Goal: Find specific page/section: Find specific page/section

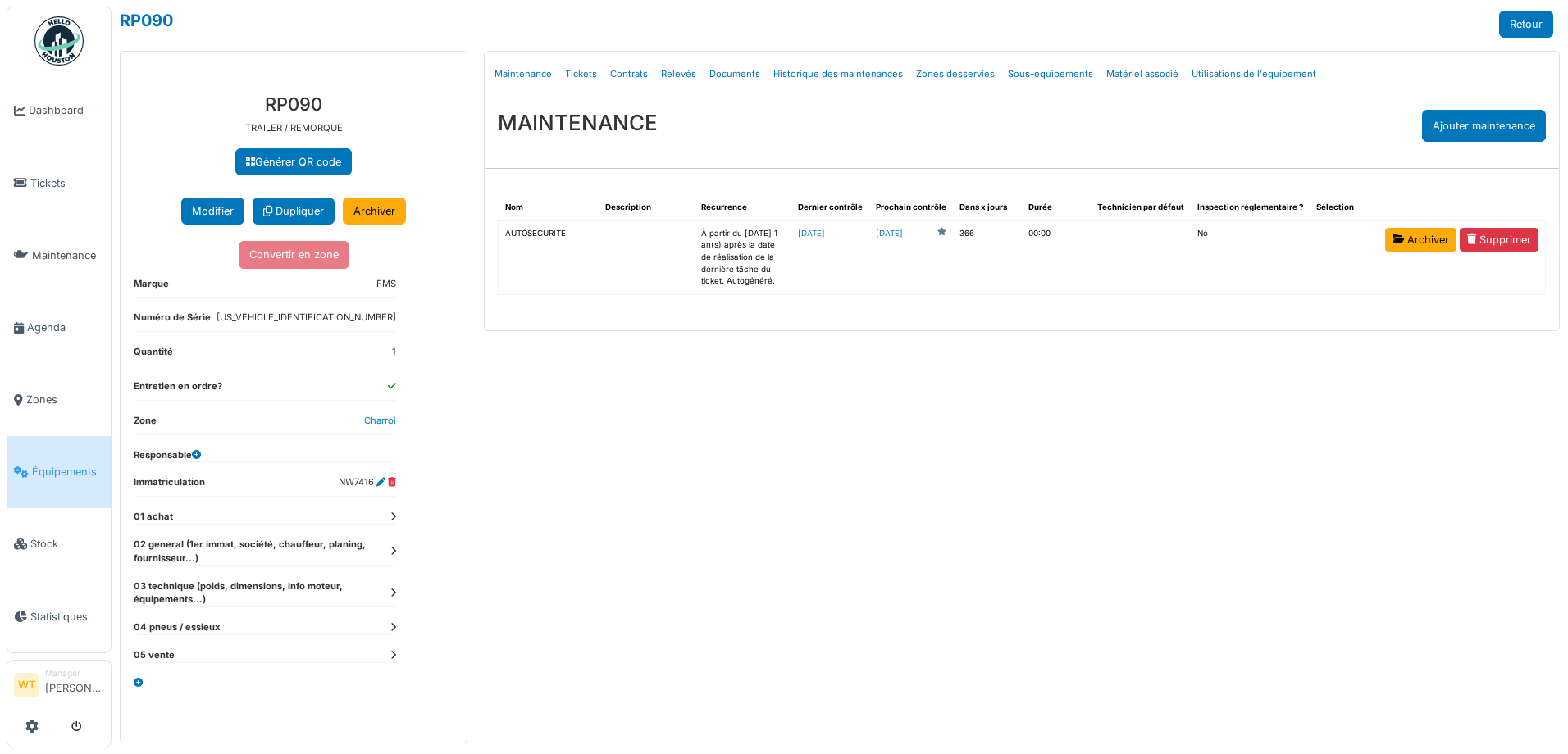
click at [92, 464] on span "Équipements" at bounding box center [68, 471] width 73 height 16
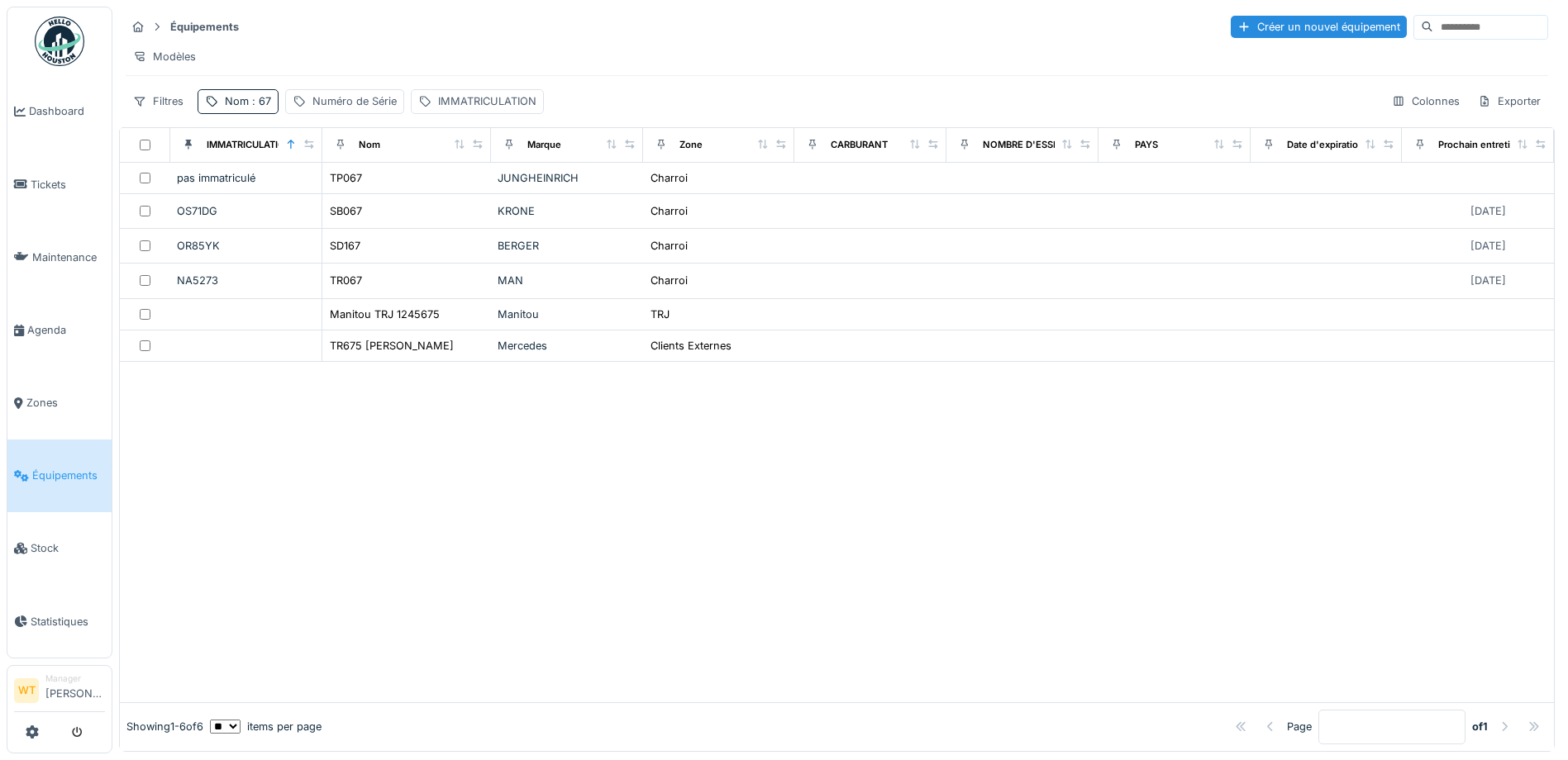
click at [39, 325] on span "Agenda" at bounding box center [66, 330] width 77 height 16
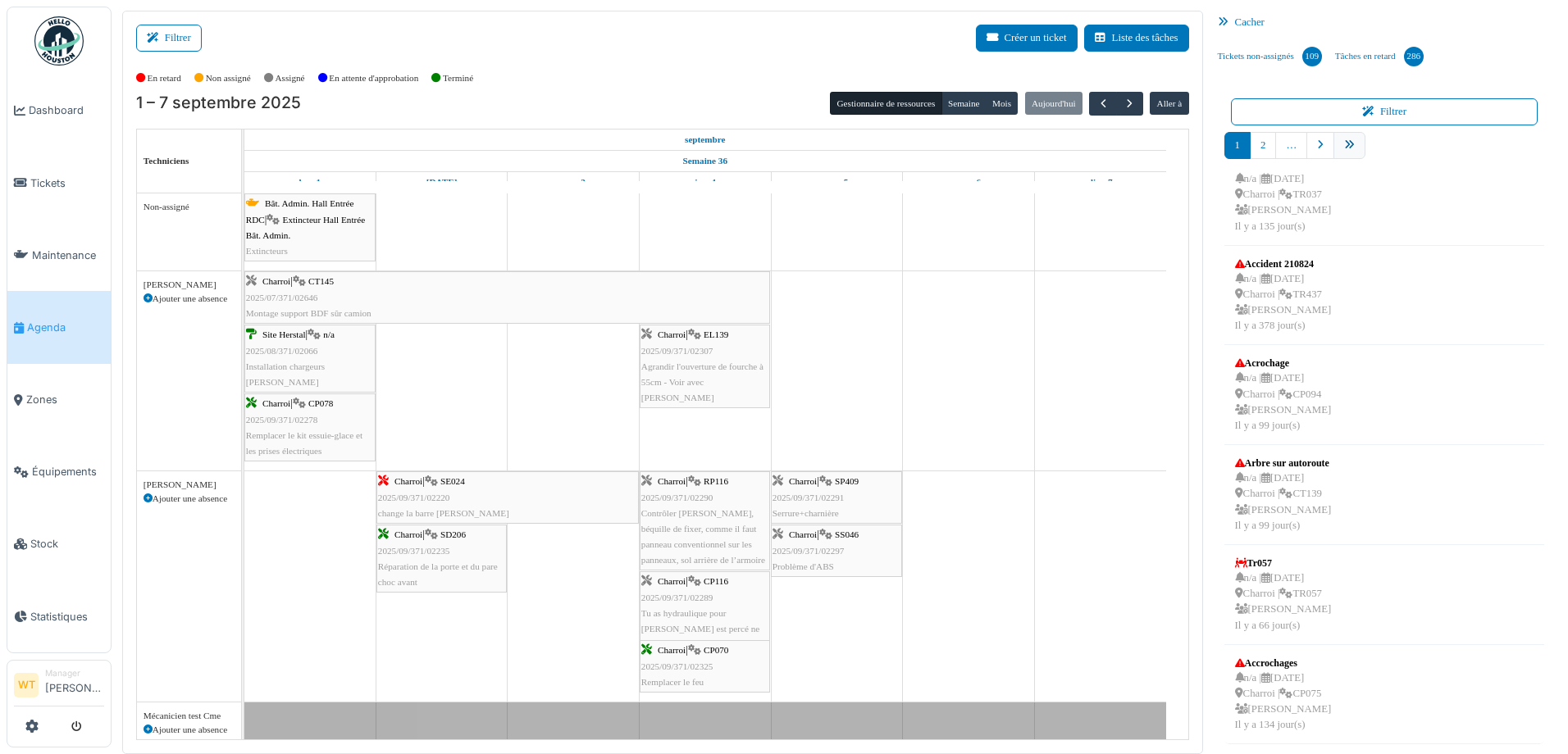
click at [1333, 153] on link "pager" at bounding box center [1349, 145] width 32 height 27
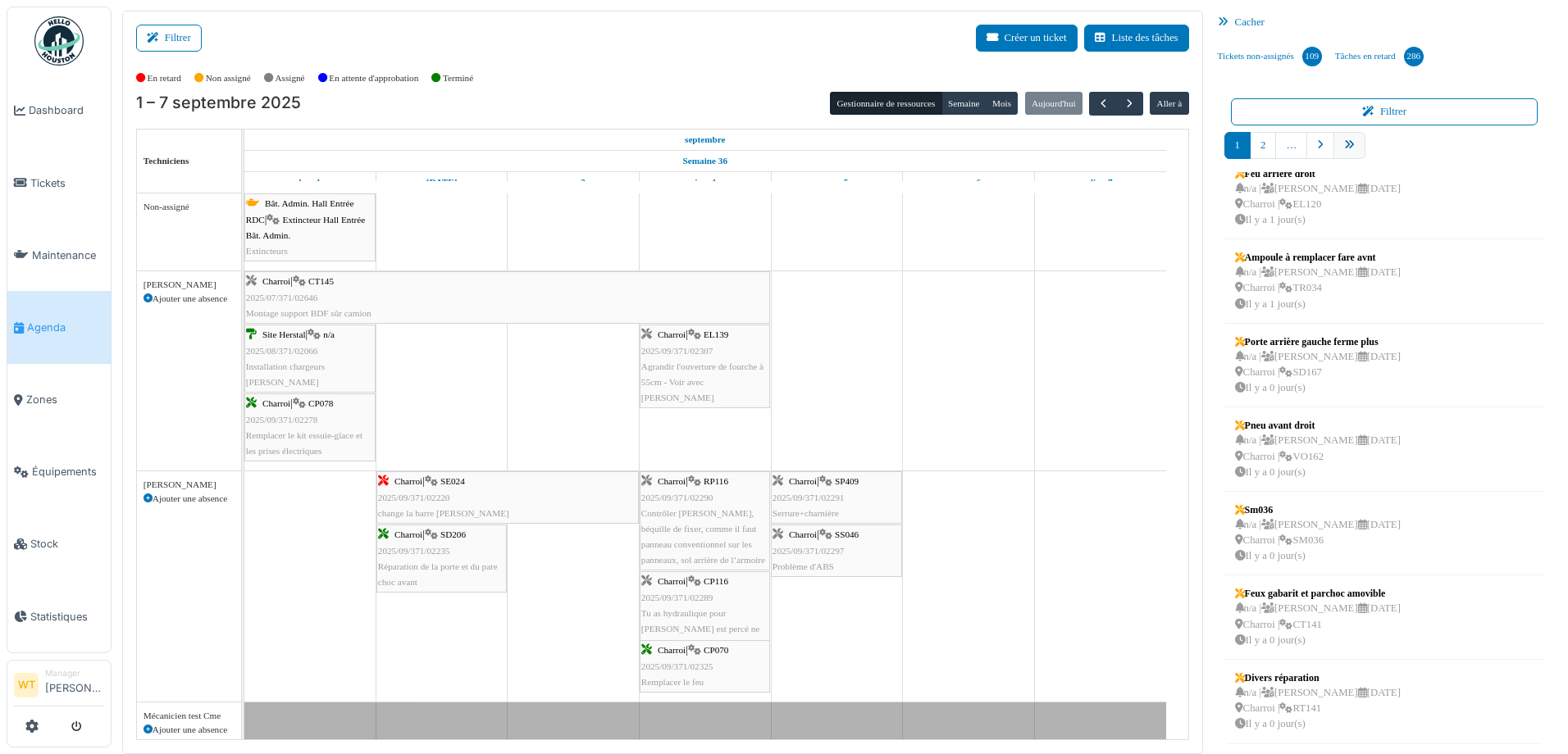
scroll to position [269, 0]
click at [1444, 141] on icon "pager" at bounding box center [1448, 145] width 11 height 11
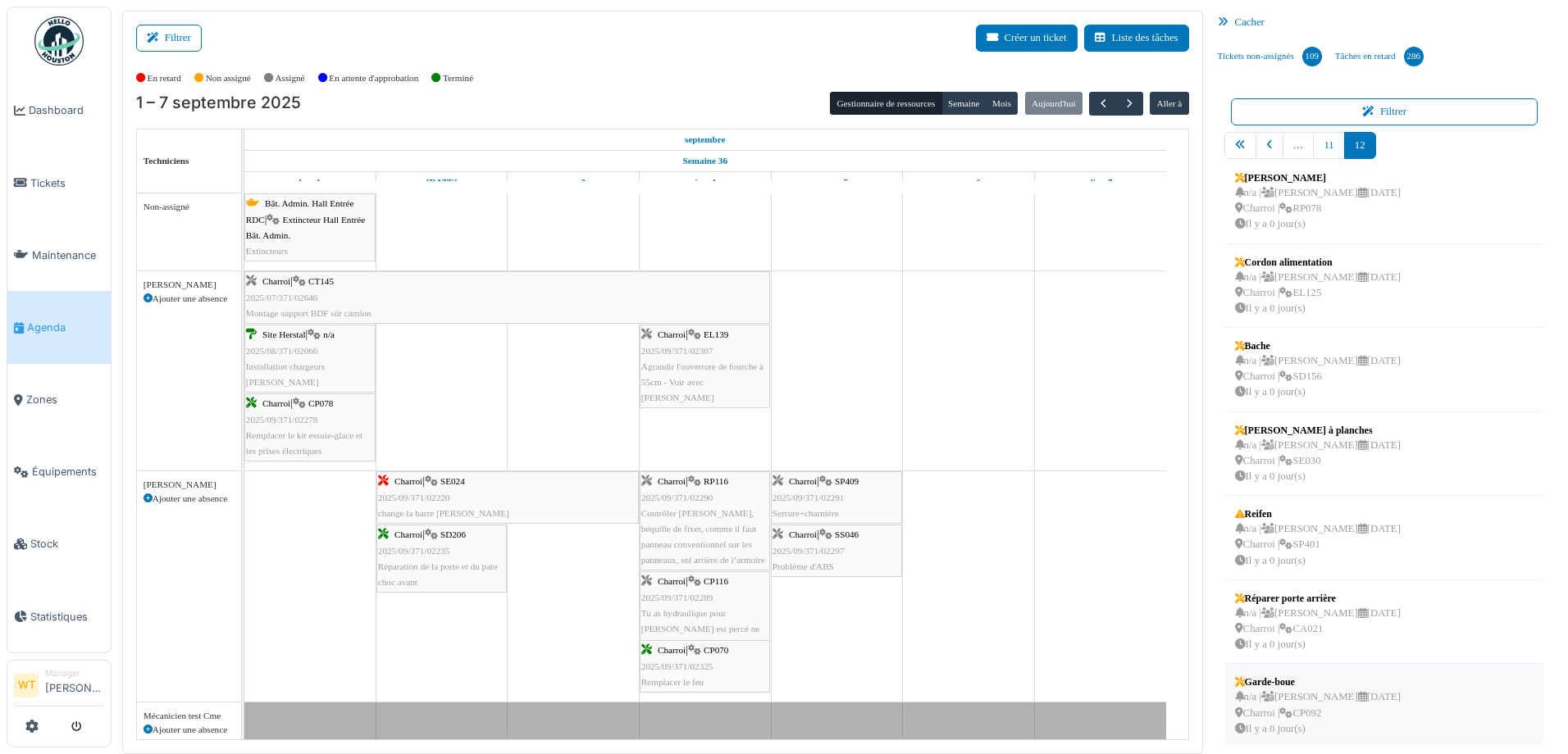
scroll to position [17, 0]
click at [1295, 550] on div "n/a | Marc Vasen 11/09/2025 Charroi | SP401 Il y a 0 jour(s)" at bounding box center [1317, 541] width 166 height 48
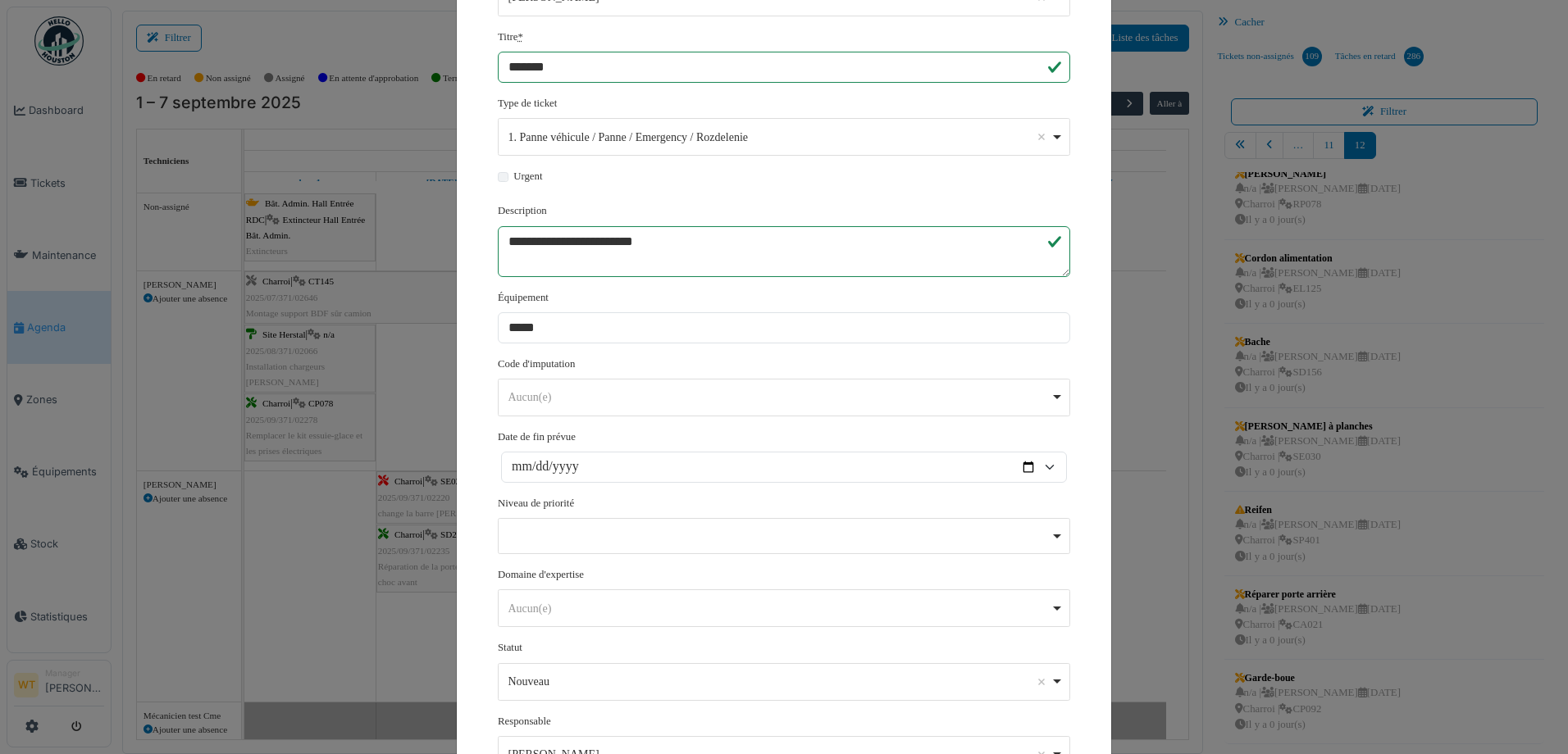
scroll to position [303, 0]
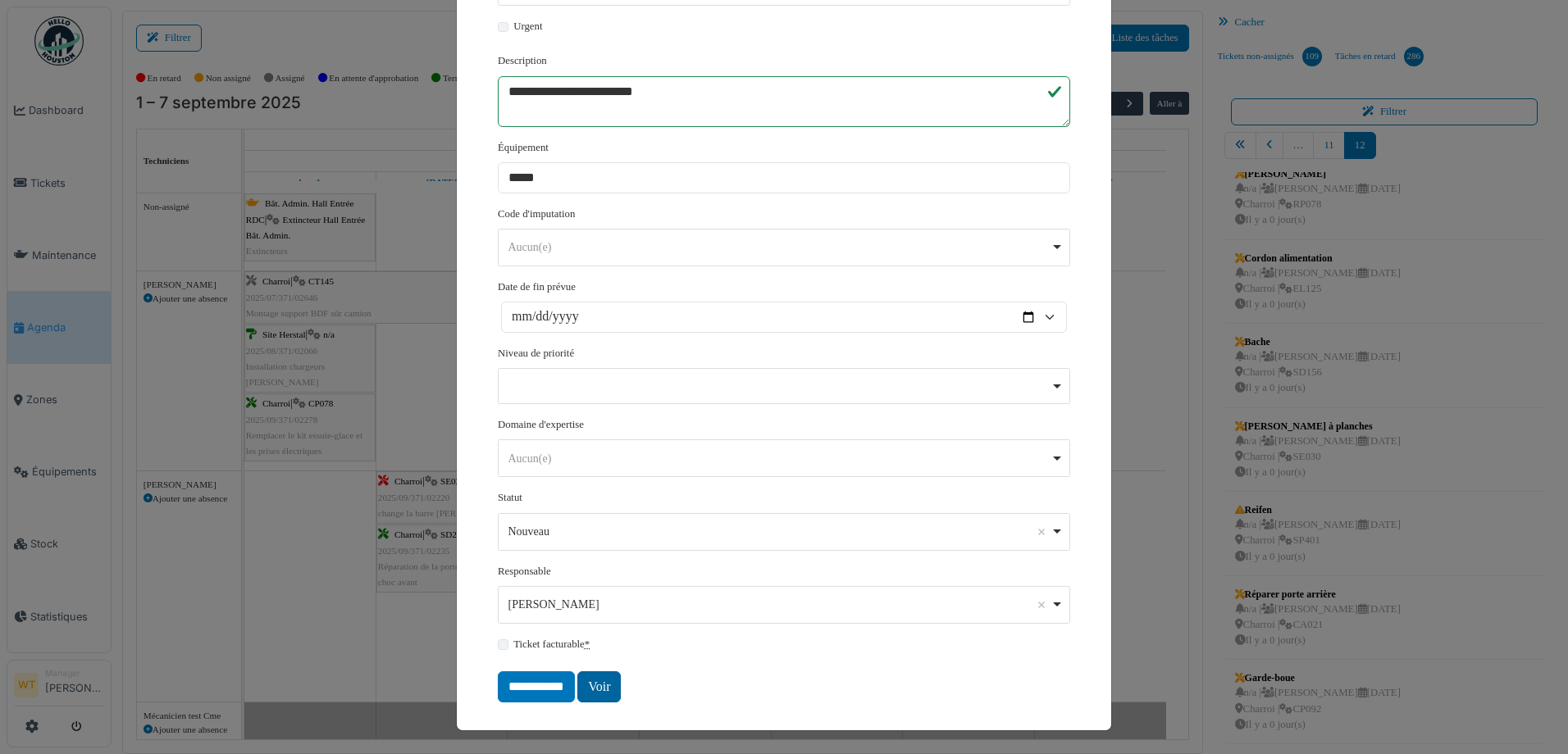
click at [593, 696] on link "Voir" at bounding box center [599, 687] width 44 height 31
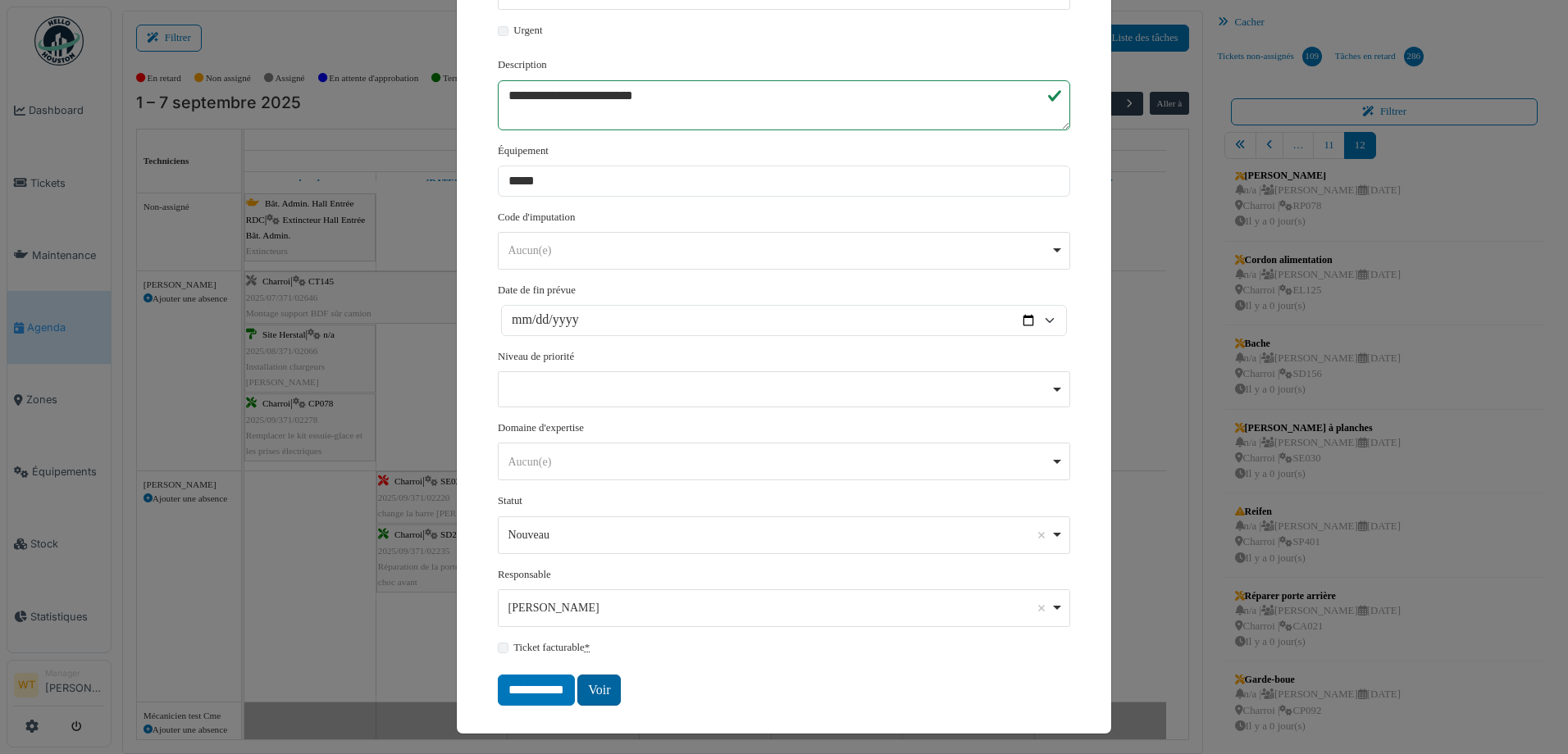
scroll to position [16, 0]
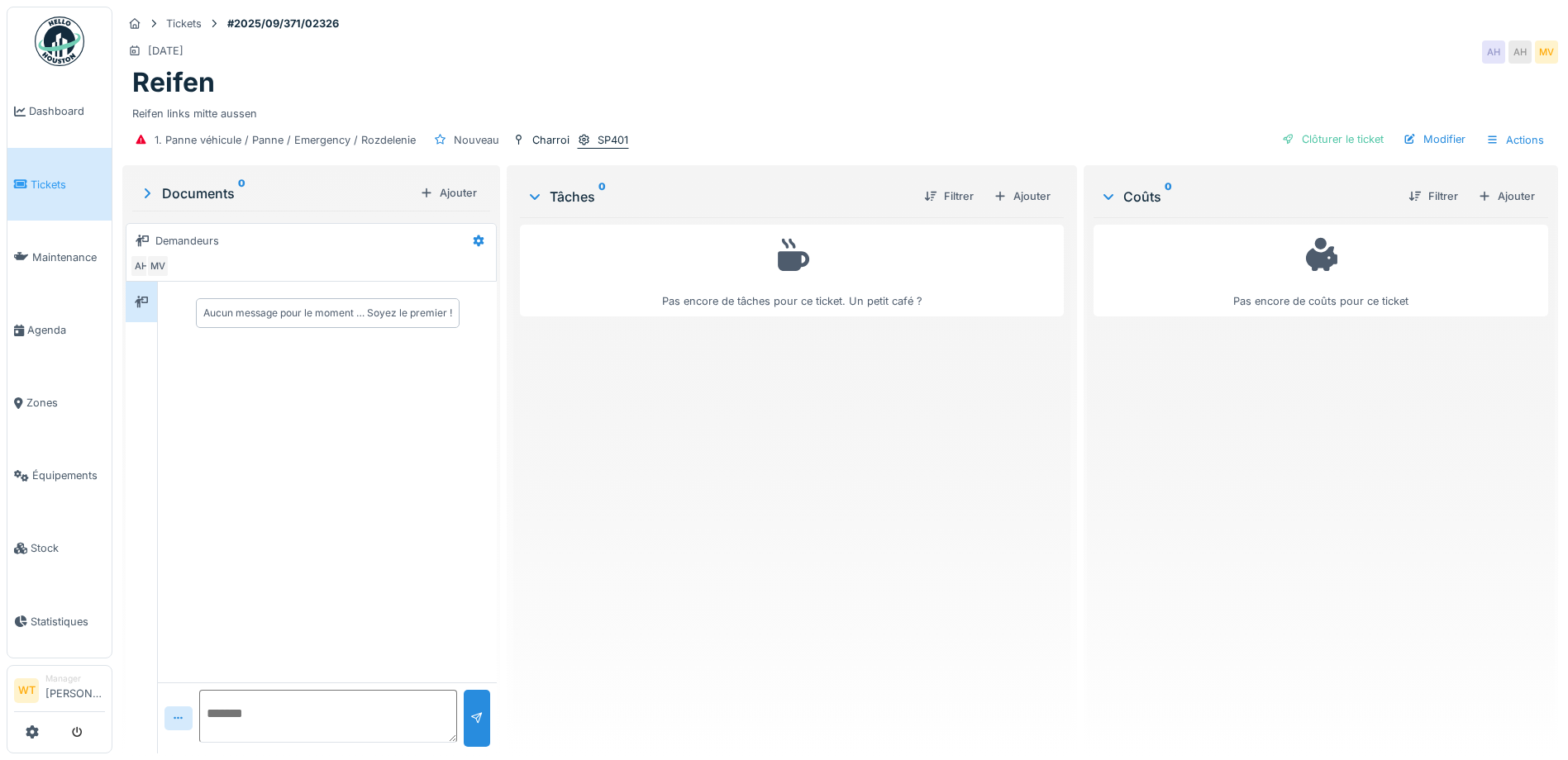
click at [580, 141] on icon at bounding box center [583, 140] width 11 height 12
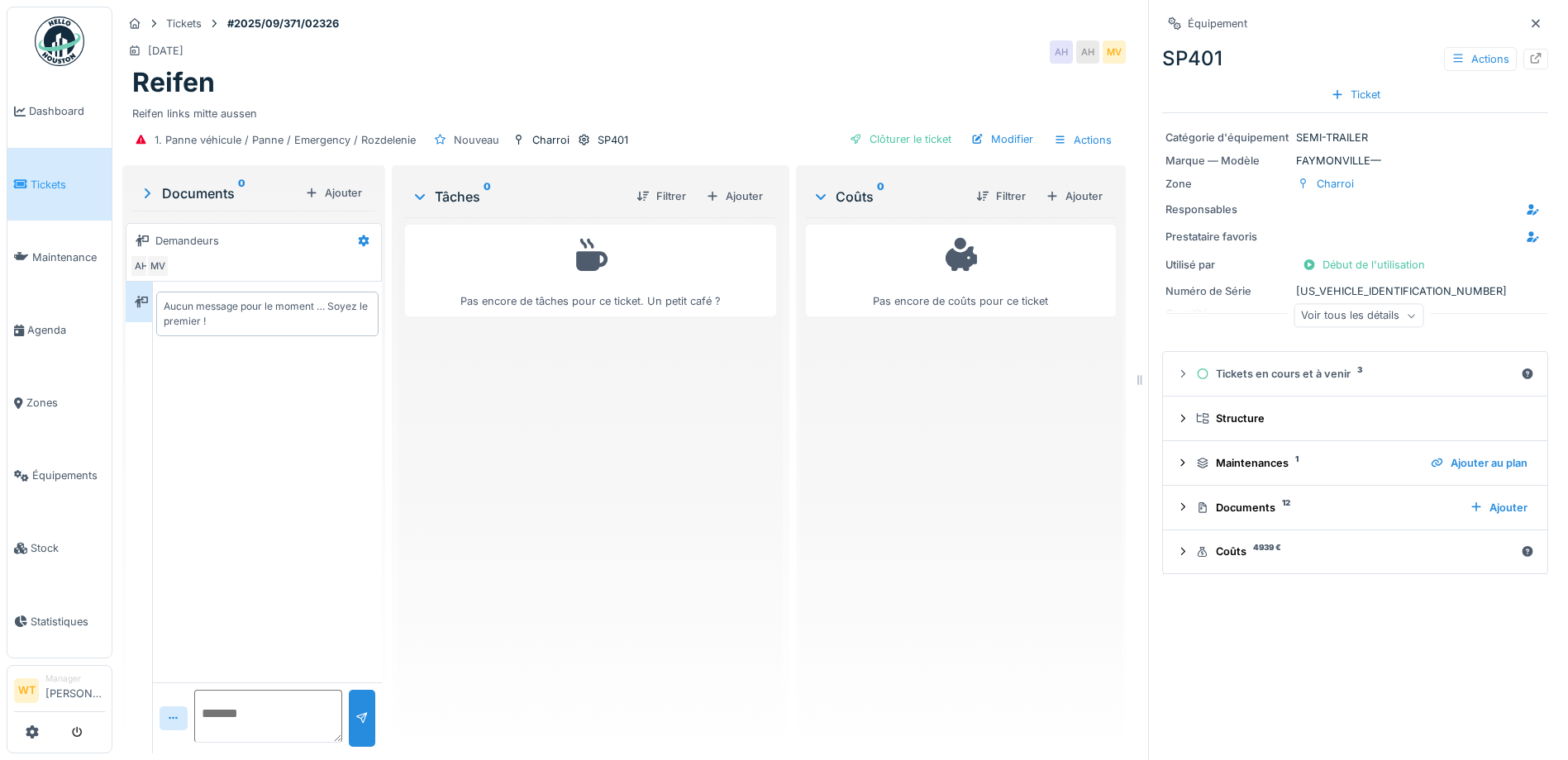
click at [1384, 322] on div "Voir tous les détails" at bounding box center [1359, 316] width 130 height 24
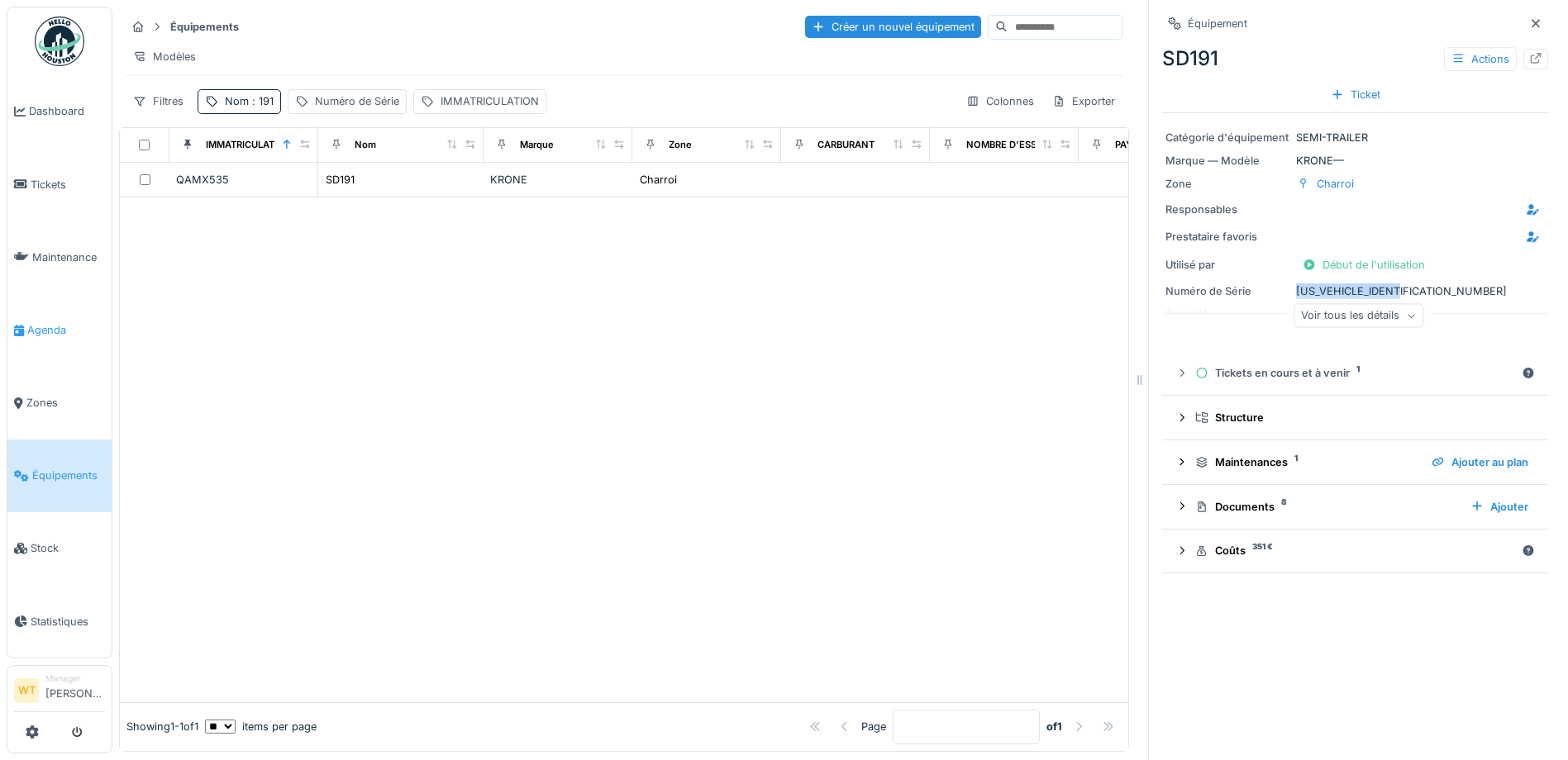
click at [63, 322] on span "Agenda" at bounding box center [66, 330] width 77 height 16
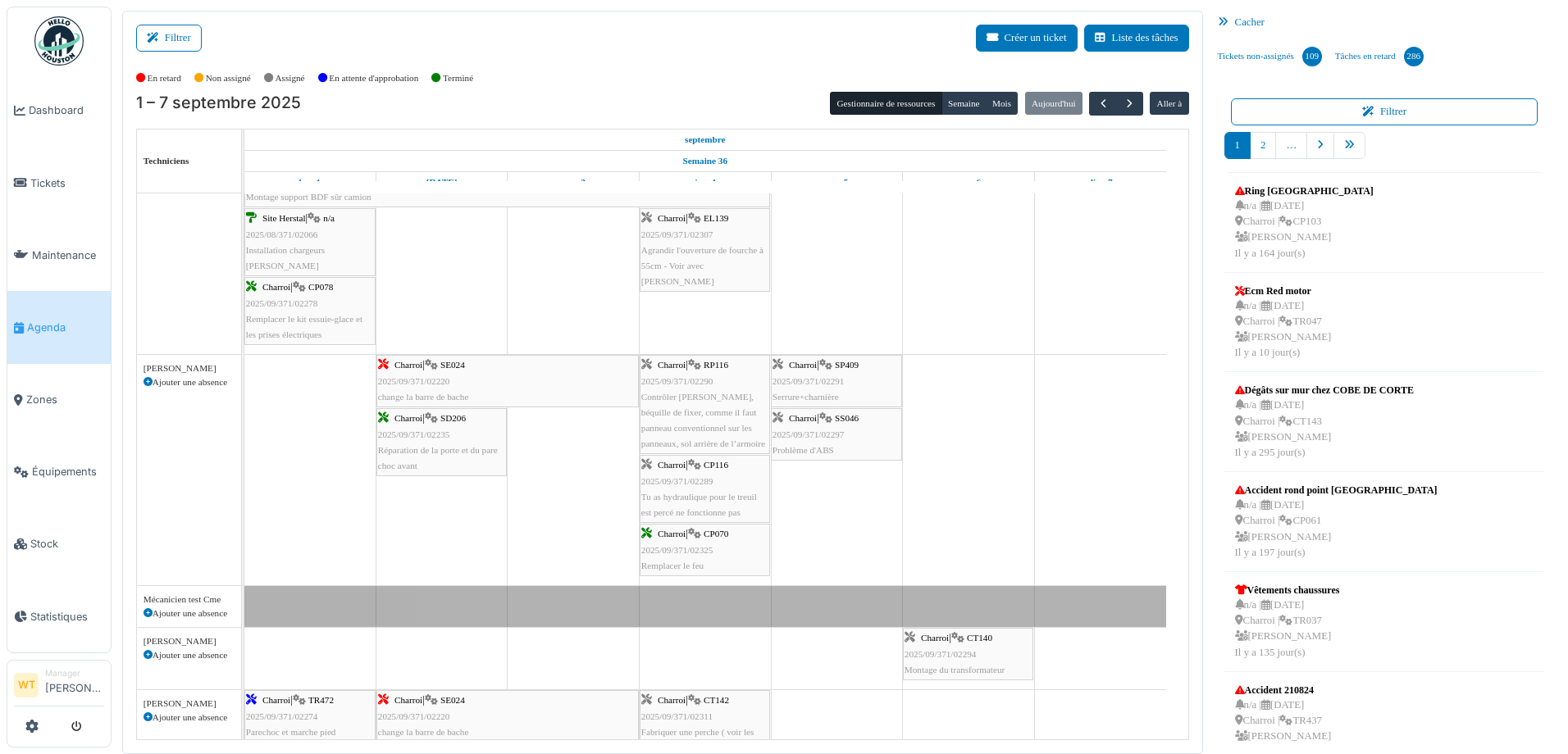
scroll to position [328, 0]
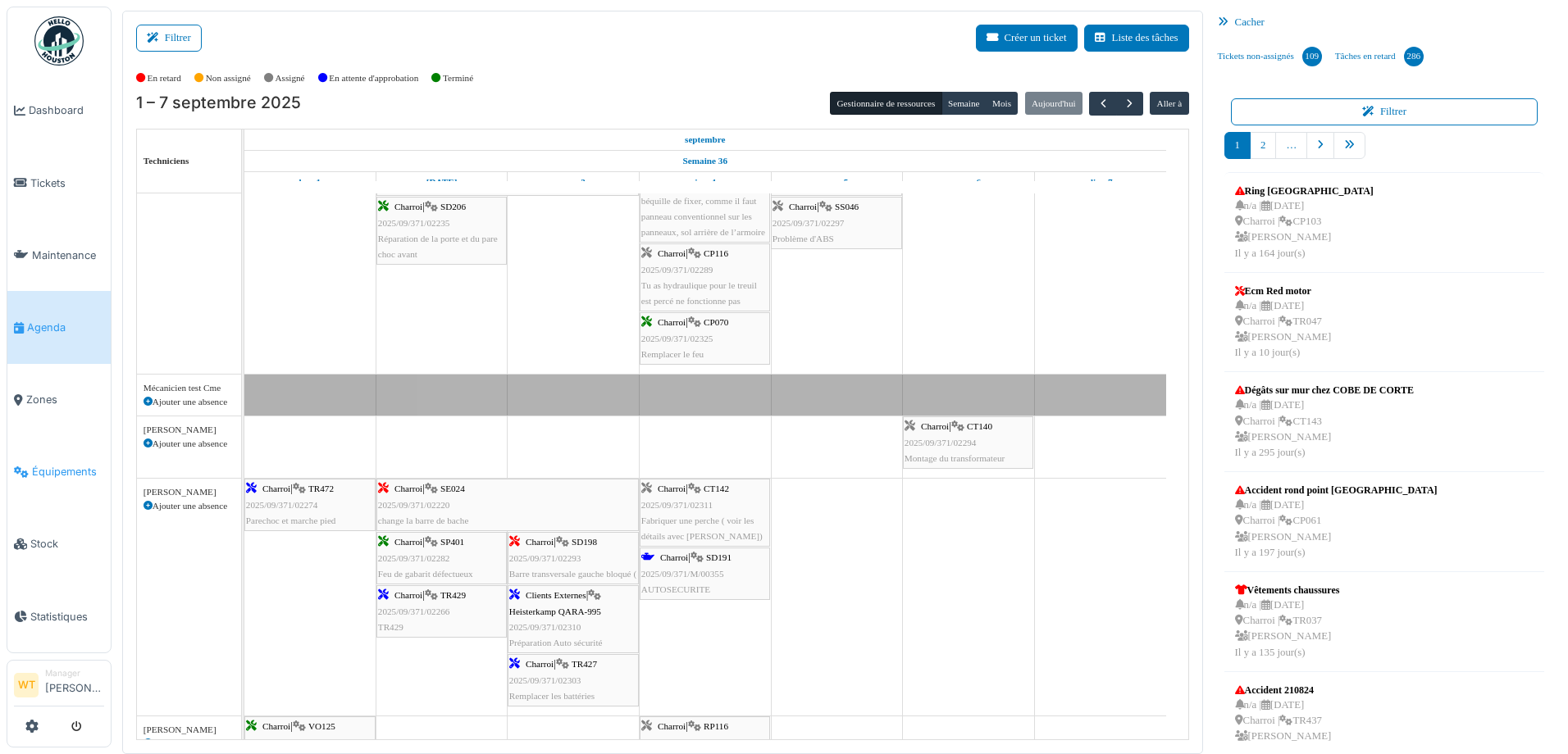
click at [88, 464] on span "Équipements" at bounding box center [68, 471] width 73 height 16
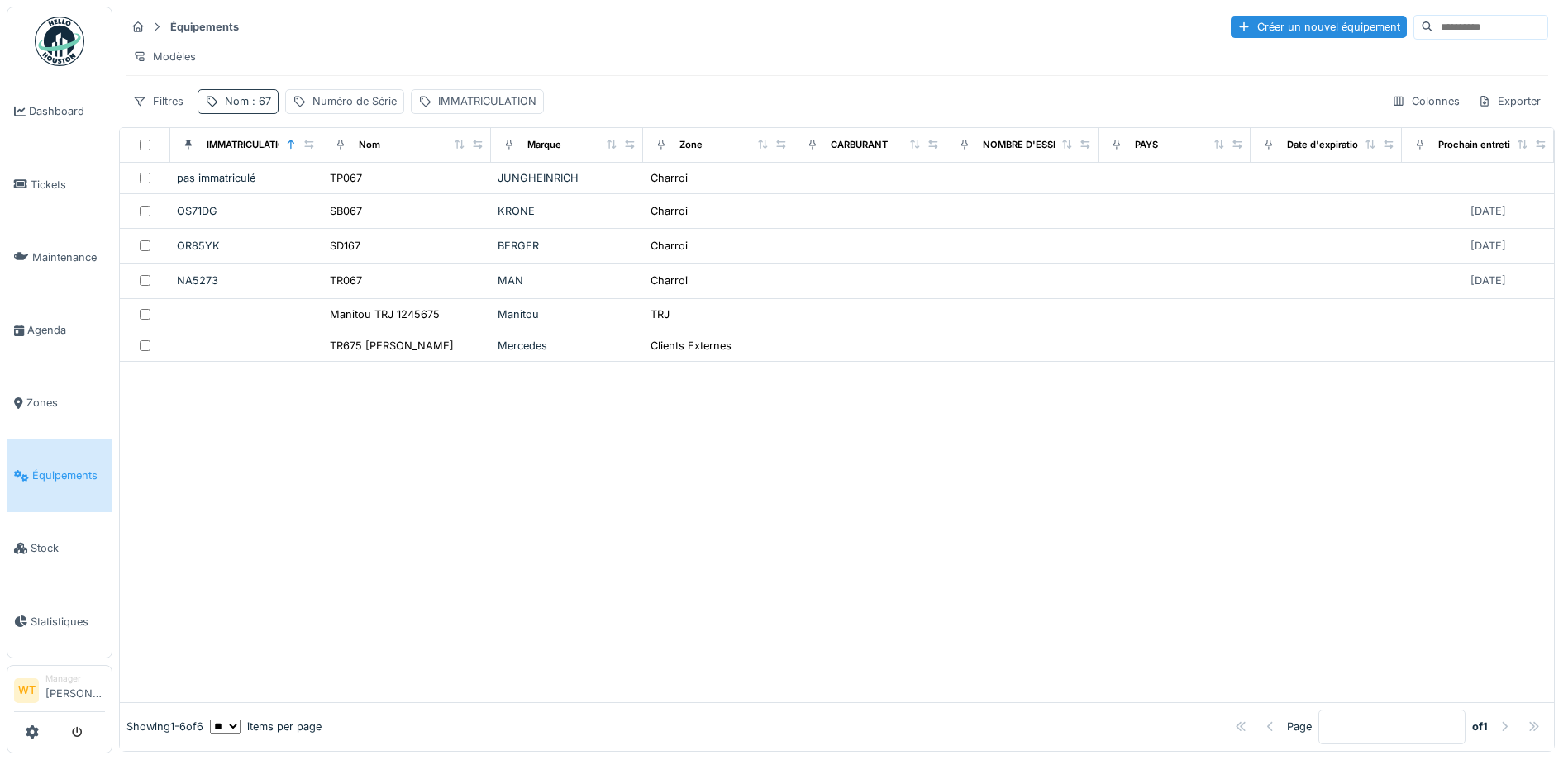
click at [273, 113] on div "Nom : 67" at bounding box center [238, 101] width 81 height 24
click at [354, 189] on icon at bounding box center [350, 194] width 8 height 8
click at [474, 109] on div "IMMATRICULATION" at bounding box center [487, 101] width 98 height 16
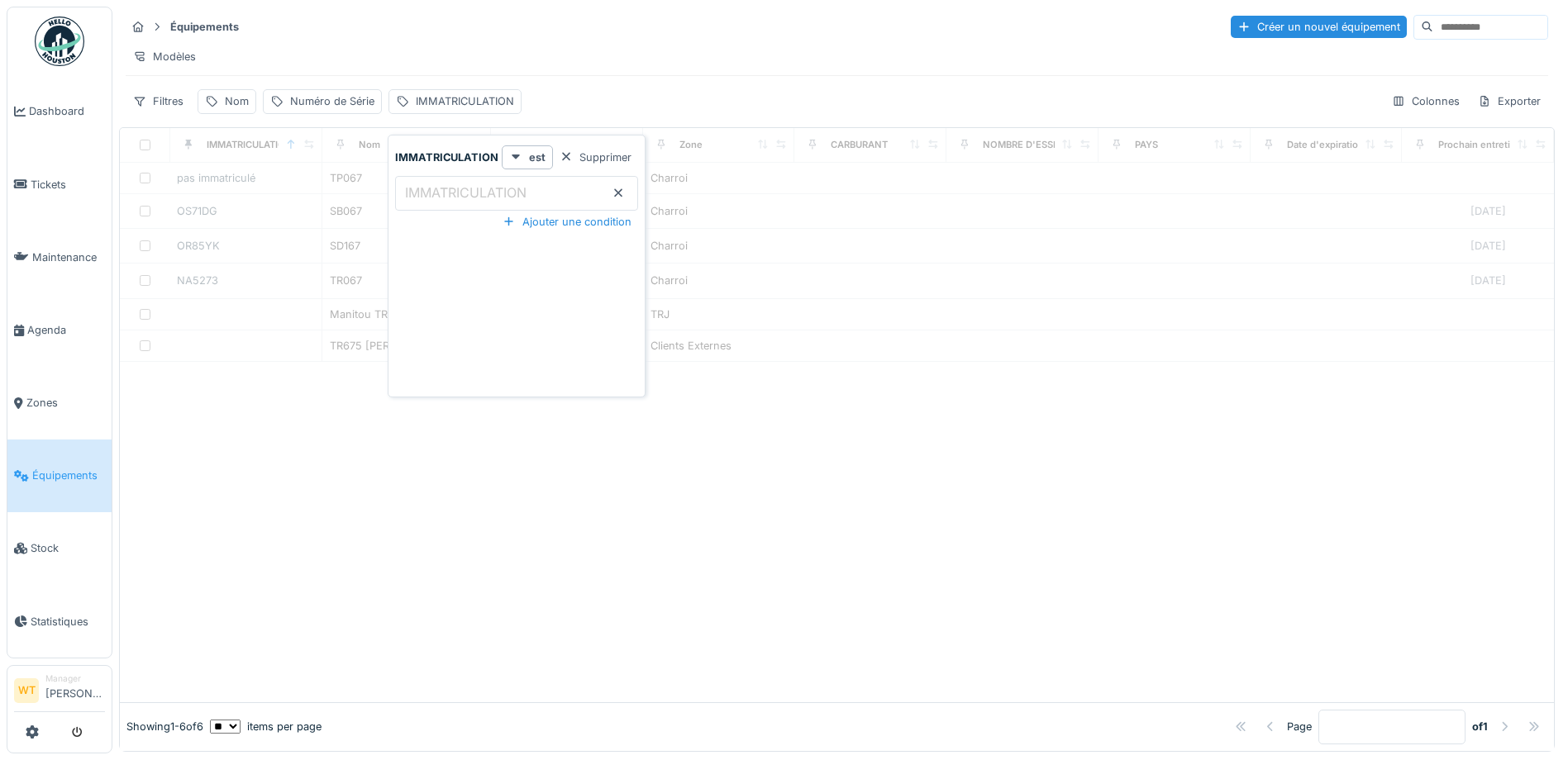
click at [465, 189] on label "IMMATRICULATION" at bounding box center [465, 193] width 128 height 20
click at [465, 189] on input "IMMATRICULATION" at bounding box center [516, 194] width 243 height 35
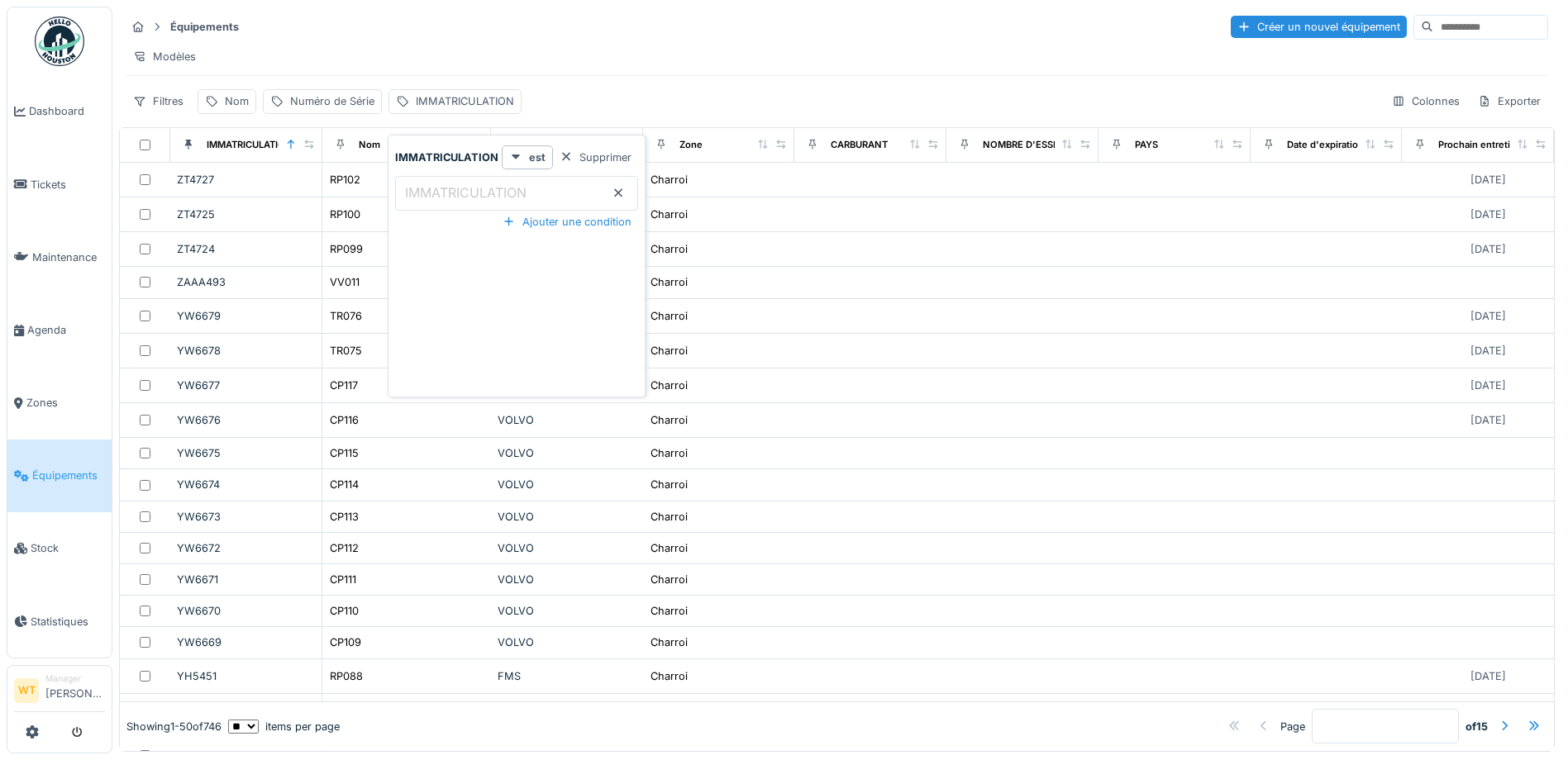
paste input "*********"
type input "*********"
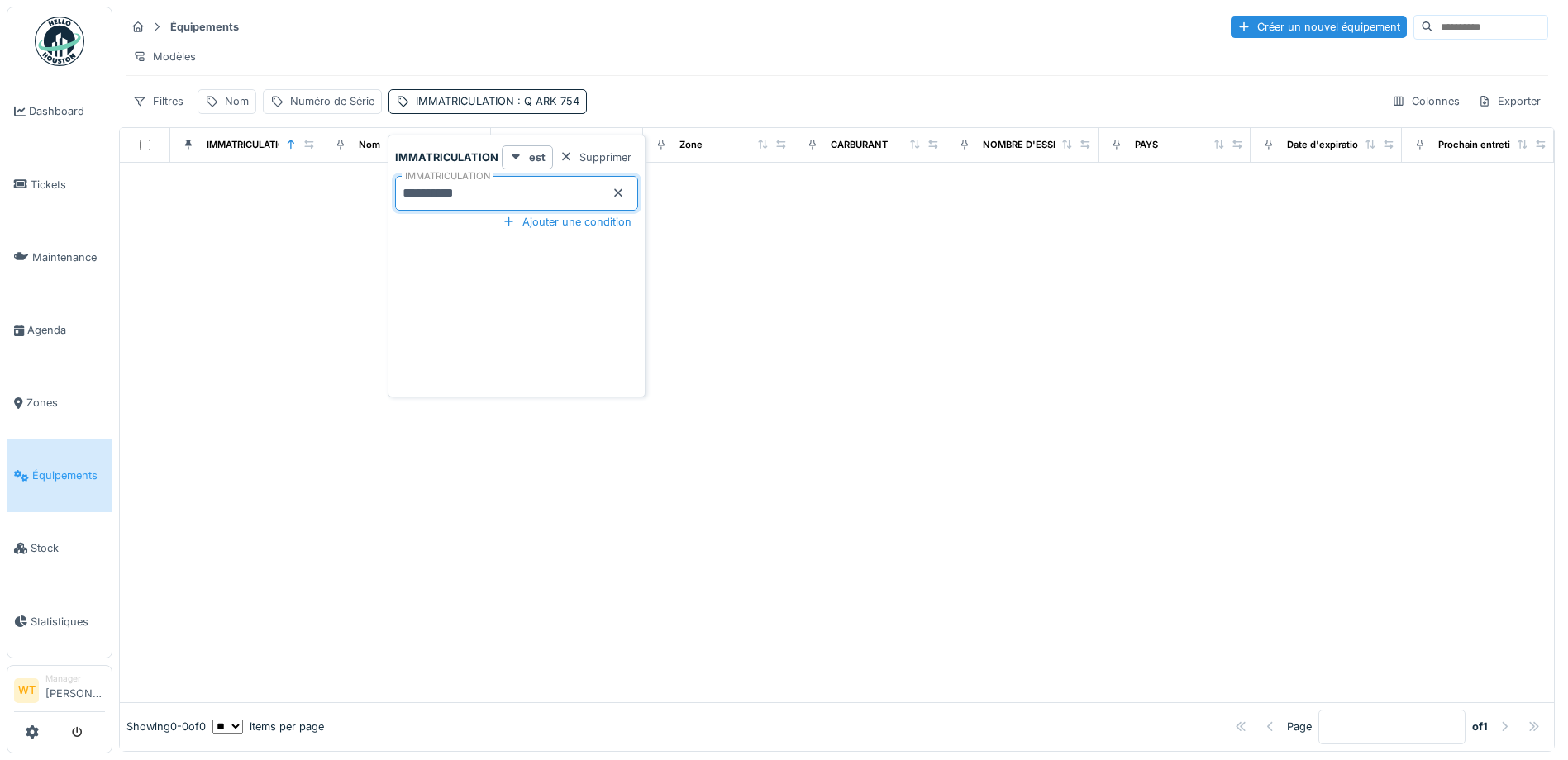
click at [585, 64] on div "Modèles" at bounding box center [837, 56] width 1423 height 24
click at [529, 107] on span ": Q ARK 754" at bounding box center [547, 101] width 66 height 12
click at [456, 192] on input "*********" at bounding box center [516, 194] width 243 height 35
click at [453, 191] on input "*********" at bounding box center [516, 194] width 243 height 35
click at [474, 197] on input "***" at bounding box center [516, 194] width 243 height 35
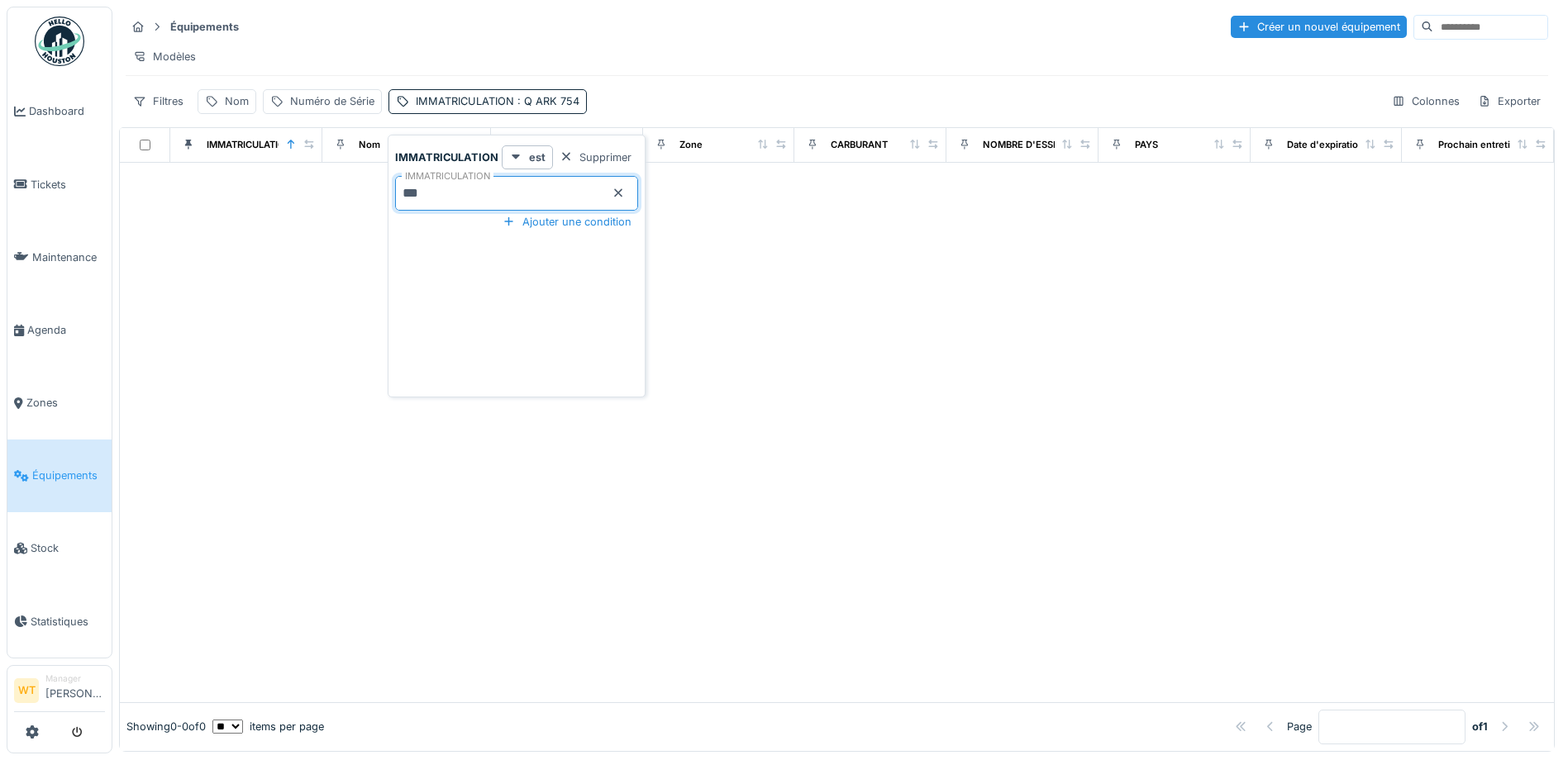
type input "***"
click at [552, 57] on div "Modèles" at bounding box center [837, 56] width 1423 height 24
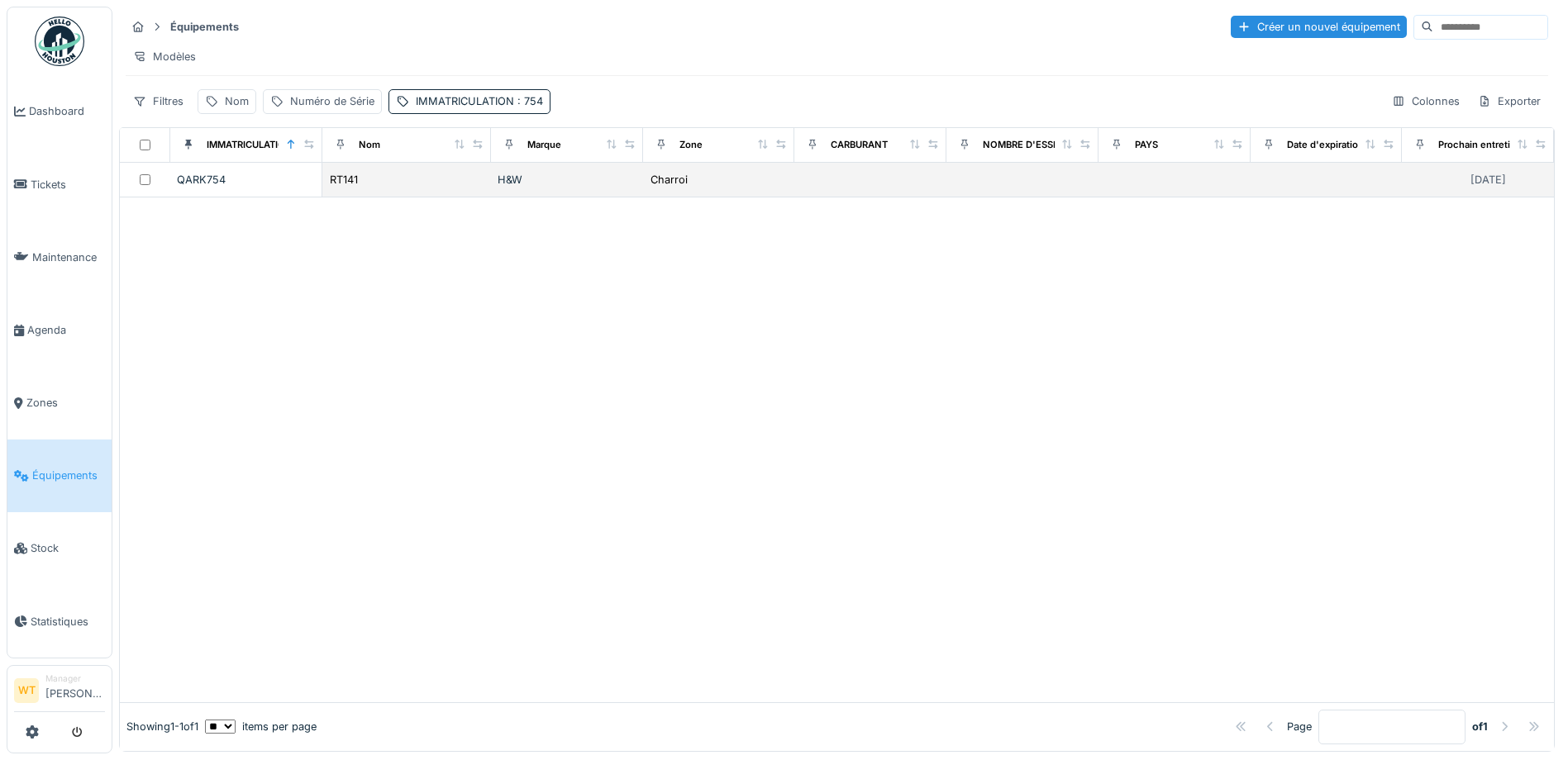
click at [462, 189] on div "RT141" at bounding box center [406, 179] width 155 height 17
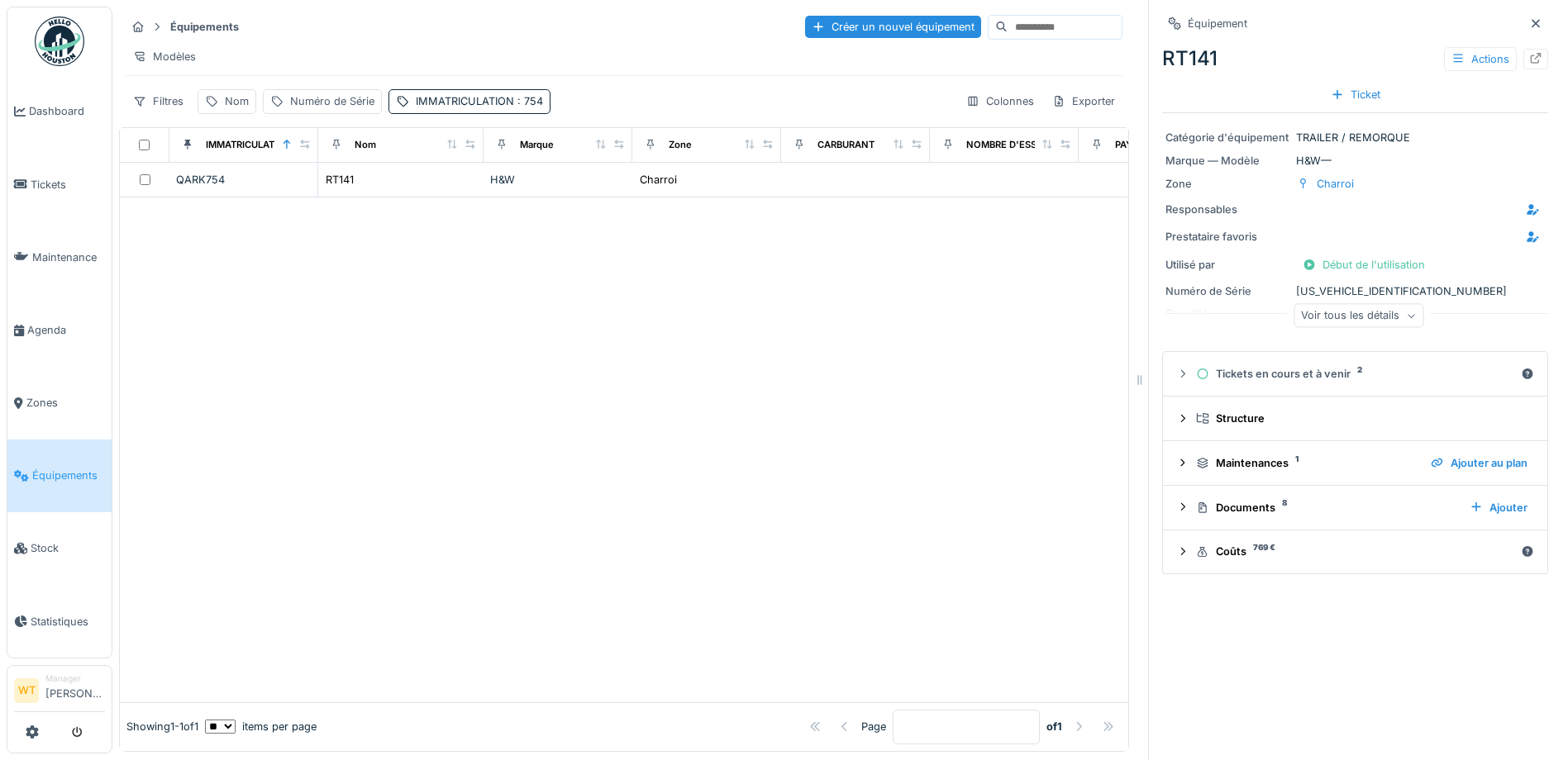
click at [1369, 320] on div "Voir tous les détails" at bounding box center [1359, 316] width 130 height 24
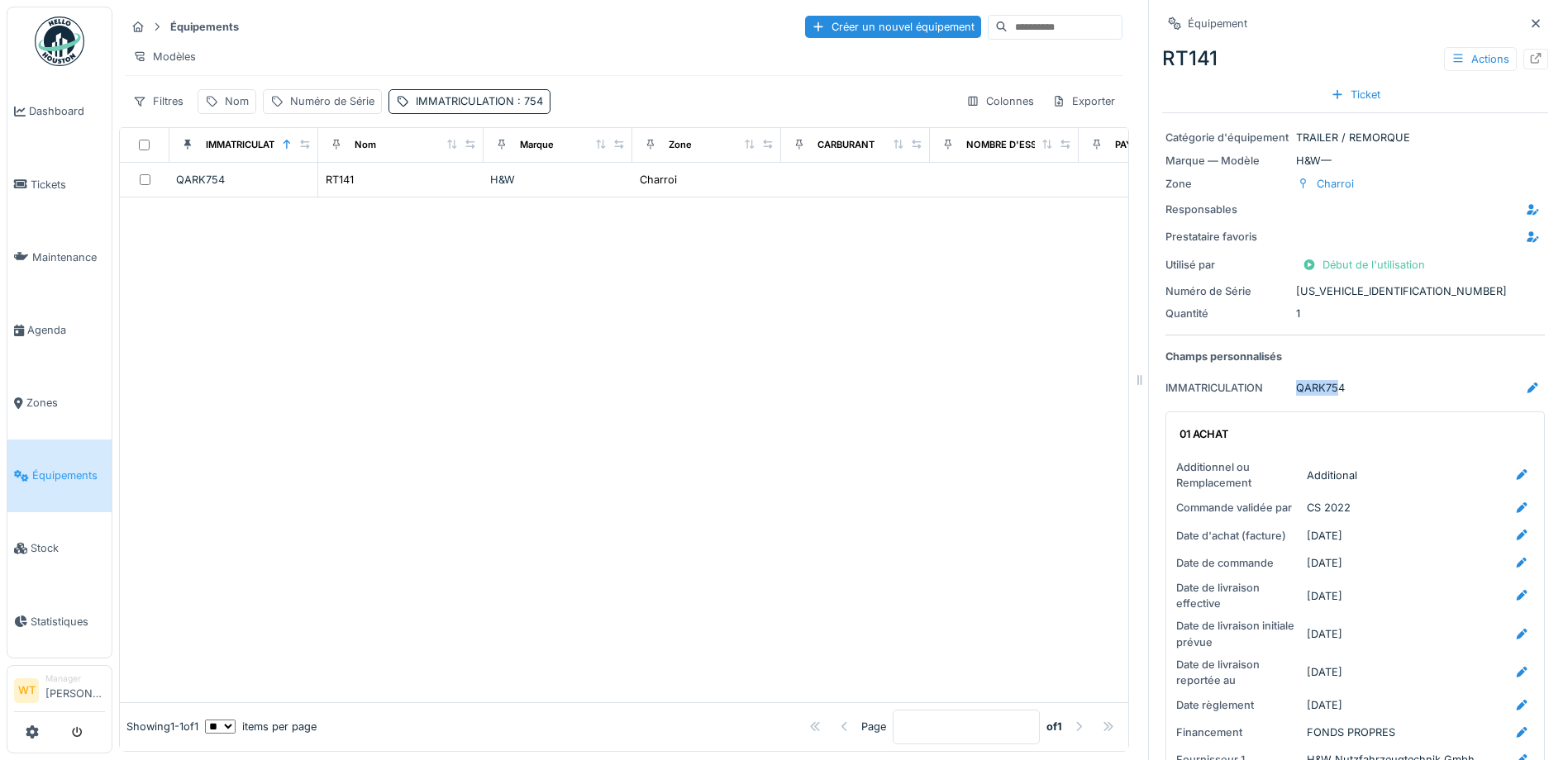
drag, startPoint x: 1327, startPoint y: 385, endPoint x: 1287, endPoint y: 390, distance: 40.3
click at [1296, 390] on div "QARK754" at bounding box center [1320, 388] width 49 height 16
drag, startPoint x: 1287, startPoint y: 390, endPoint x: 1276, endPoint y: 385, distance: 12.1
click at [1276, 385] on div "IMMATRICULATION" at bounding box center [1226, 388] width 124 height 16
drag, startPoint x: 1276, startPoint y: 385, endPoint x: 1332, endPoint y: 385, distance: 56.0
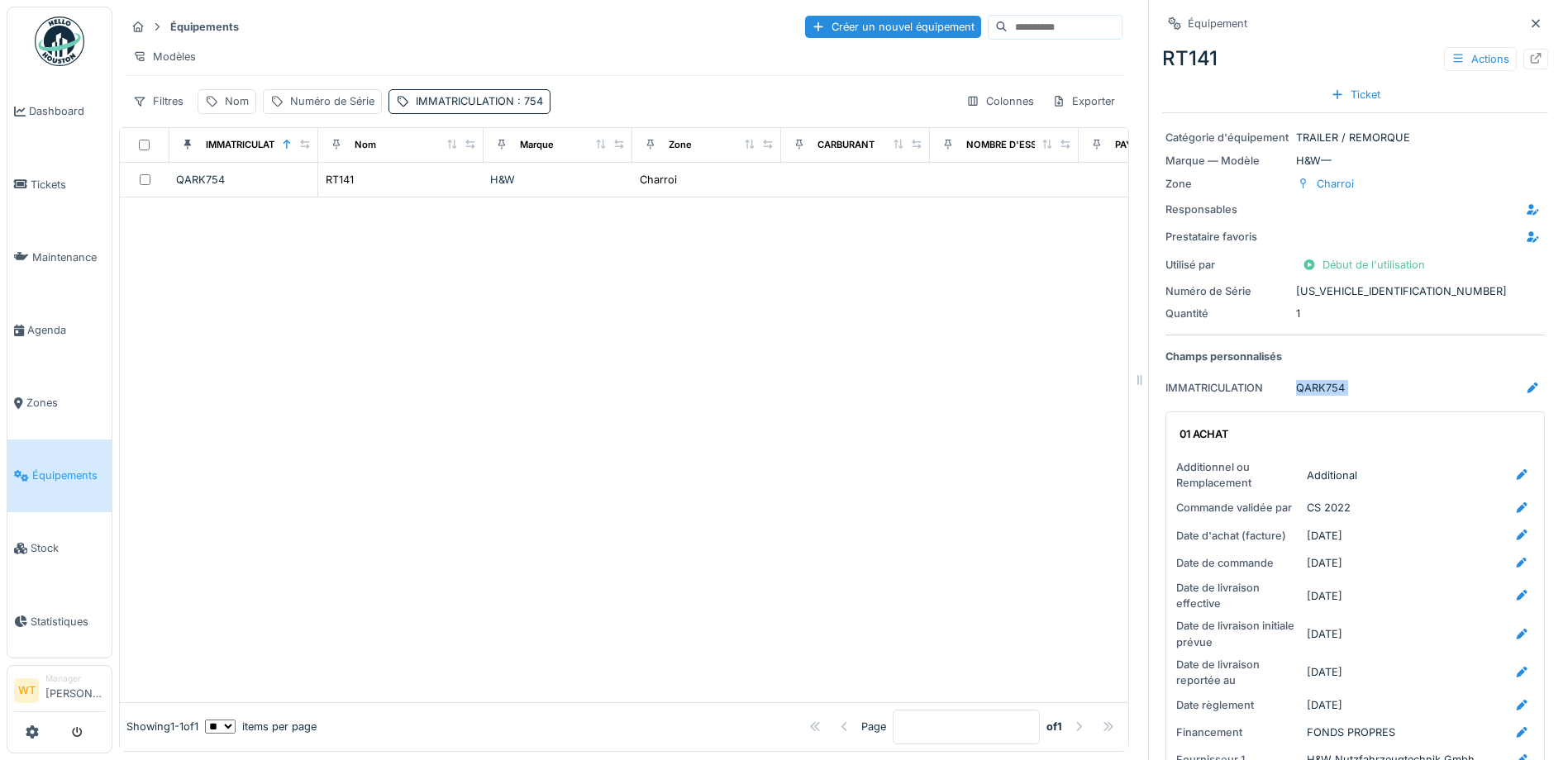
click at [1332, 385] on div "IMMATRICULATION QARK754" at bounding box center [1354, 388] width 380 height 21
drag, startPoint x: 1332, startPoint y: 385, endPoint x: 1319, endPoint y: 389, distance: 13.6
copy div "QARK754 01 ACHAT"
click at [32, 340] on link "Agenda" at bounding box center [59, 330] width 104 height 73
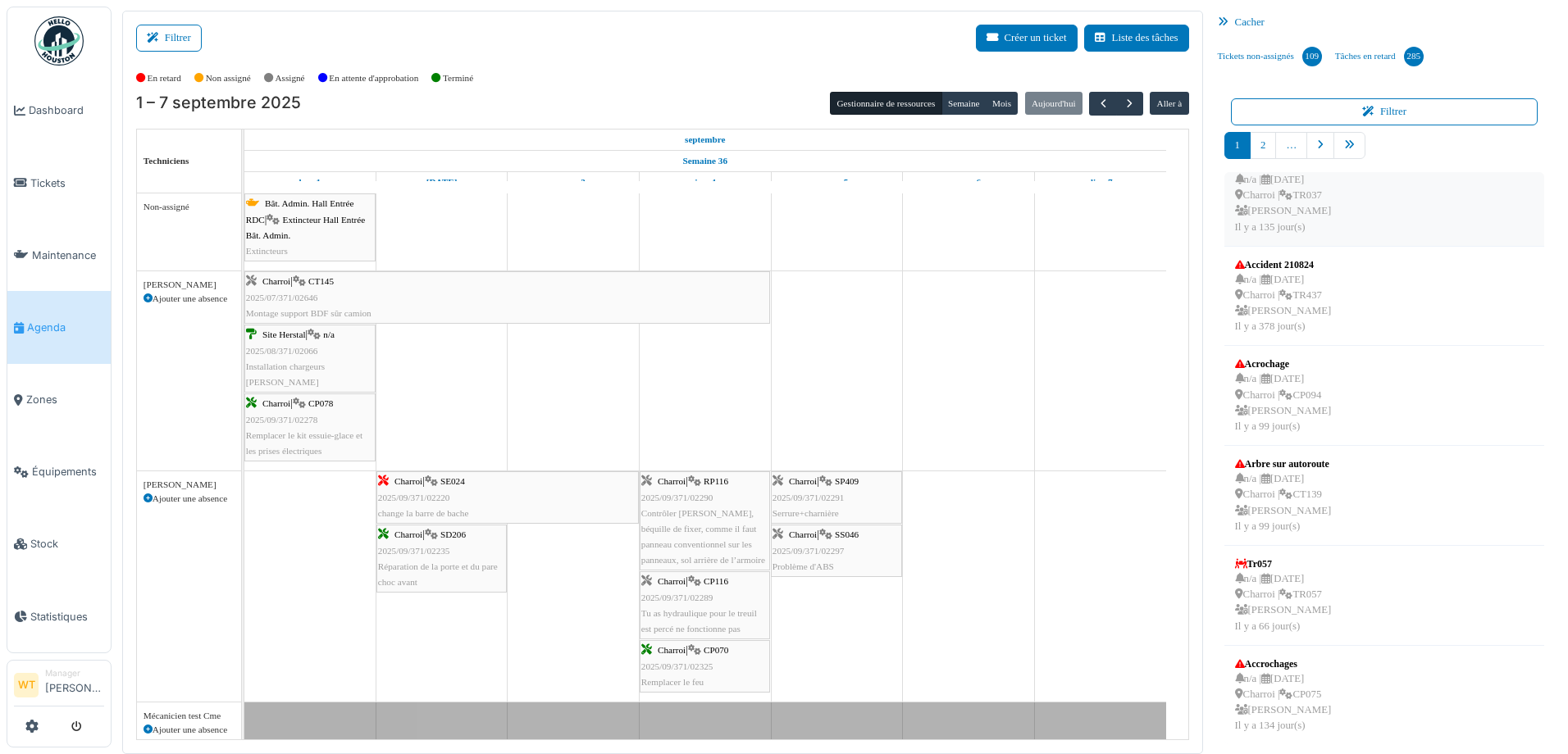
scroll to position [426, 0]
drag, startPoint x: 1347, startPoint y: 146, endPoint x: 1355, endPoint y: 36, distance: 110.3
click at [1347, 146] on link "pager" at bounding box center [1349, 145] width 32 height 27
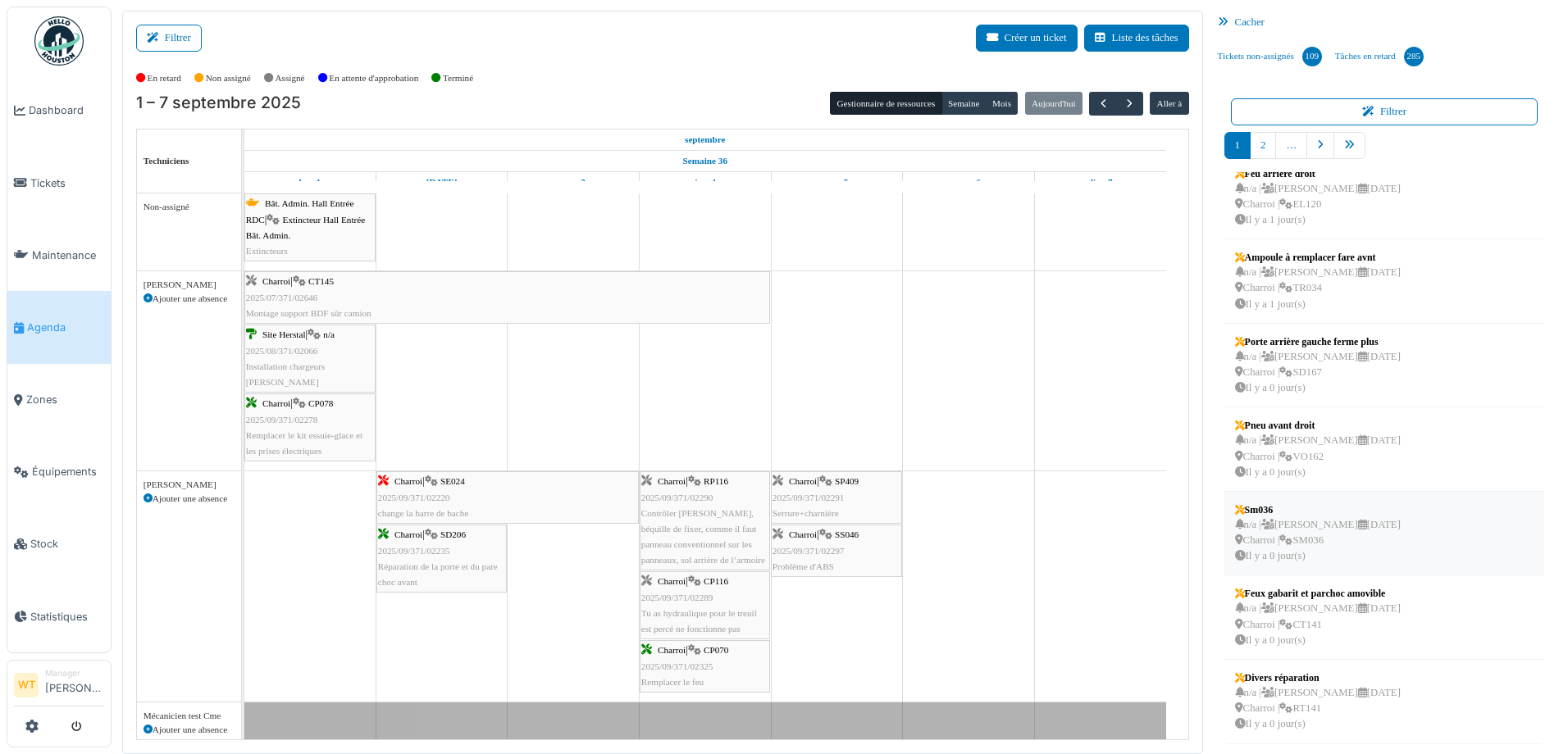
scroll to position [3, 0]
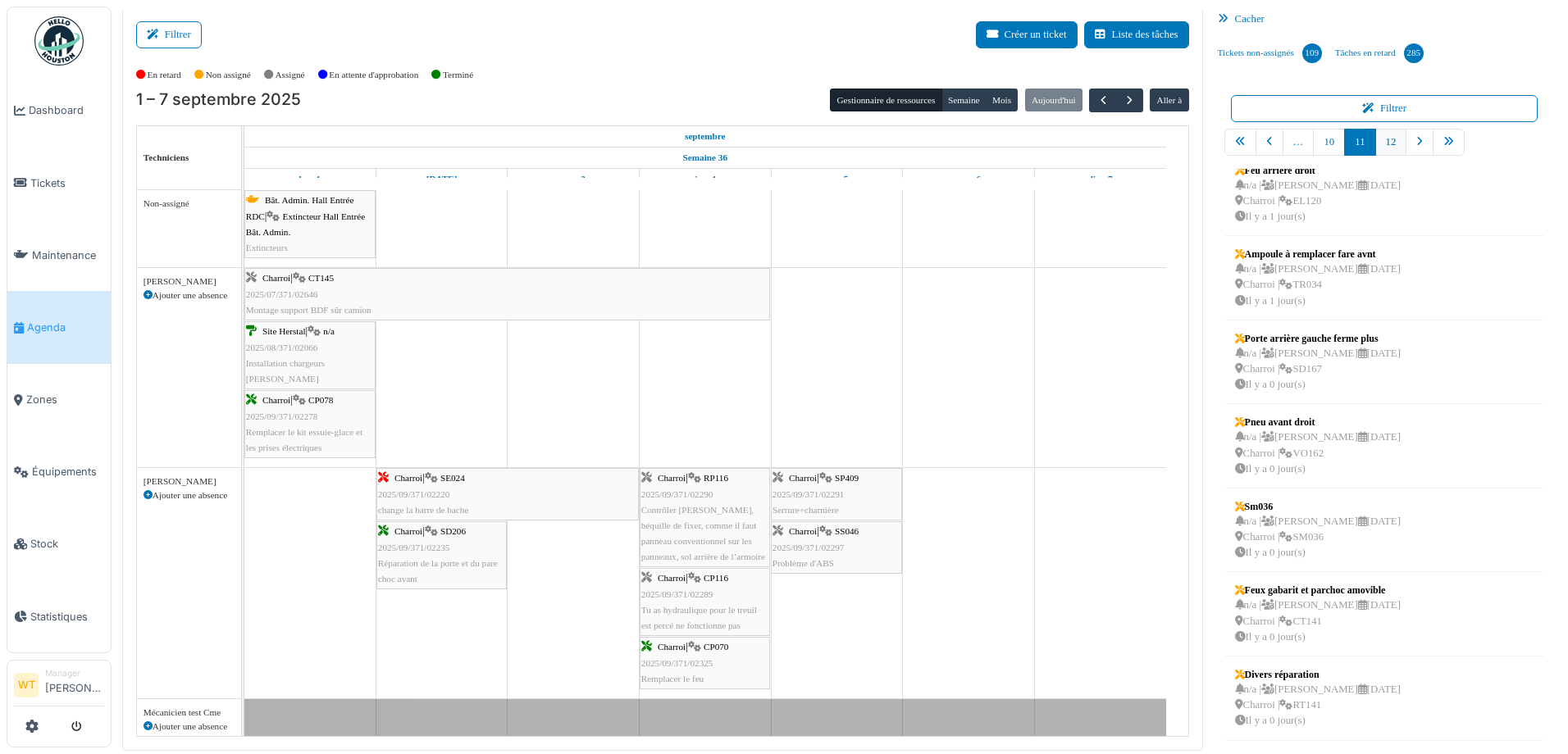
click at [1378, 138] on link "12" at bounding box center [1391, 142] width 32 height 27
click at [1312, 546] on div "n/a | [PERSON_NAME] [DATE] Charroi | SP401 Il y a 0 jour(s)" at bounding box center [1317, 538] width 166 height 48
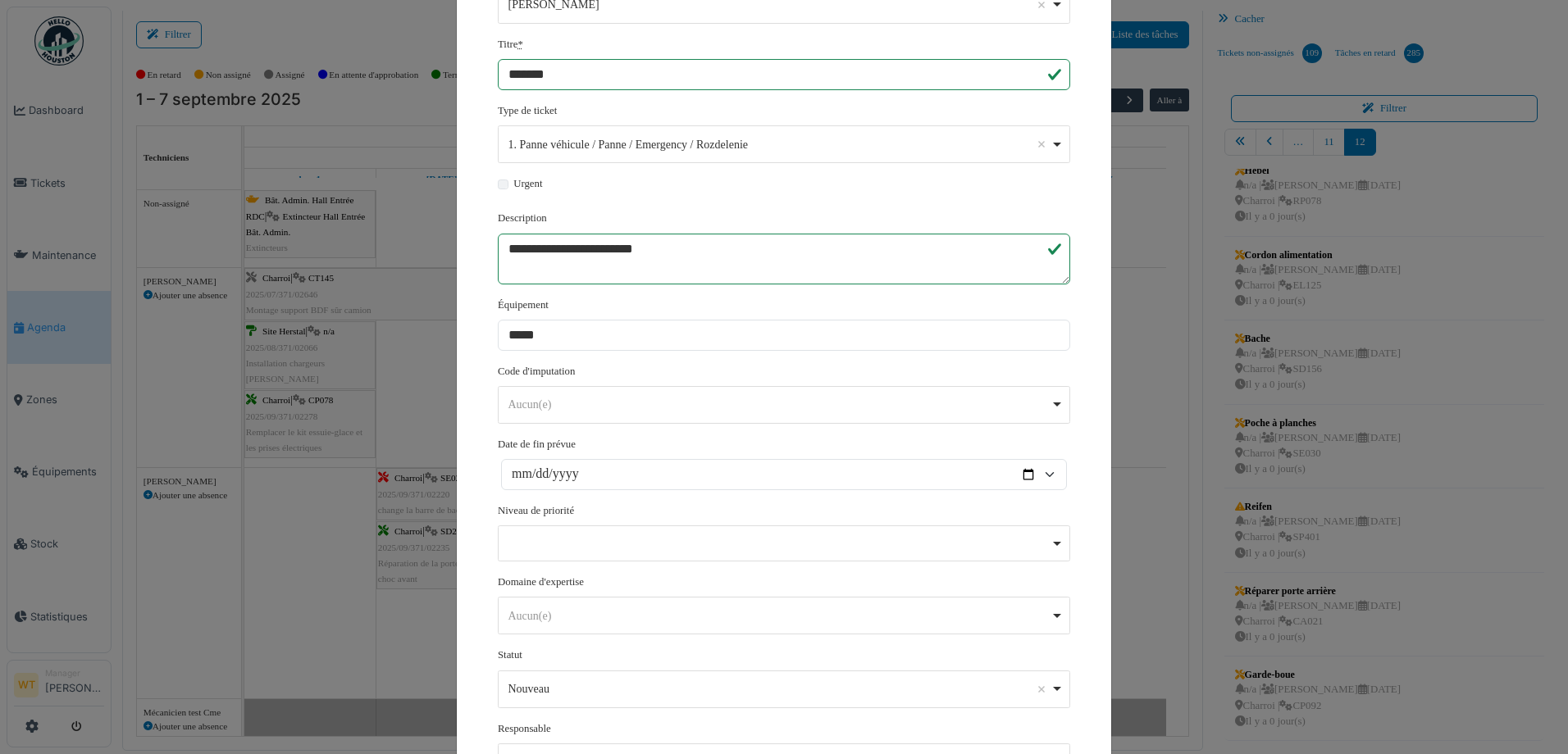
scroll to position [303, 0]
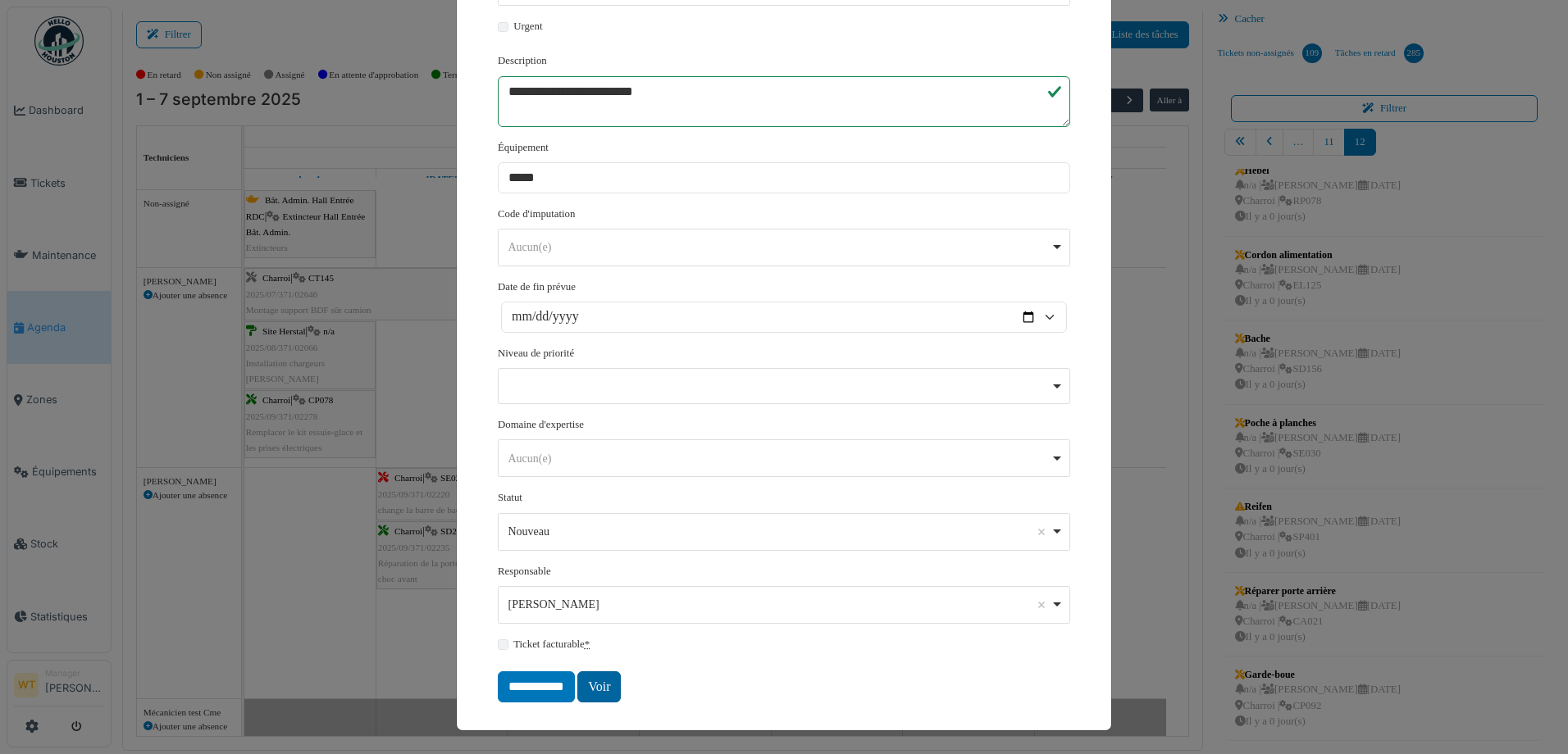
click at [610, 684] on link "Voir" at bounding box center [599, 687] width 44 height 31
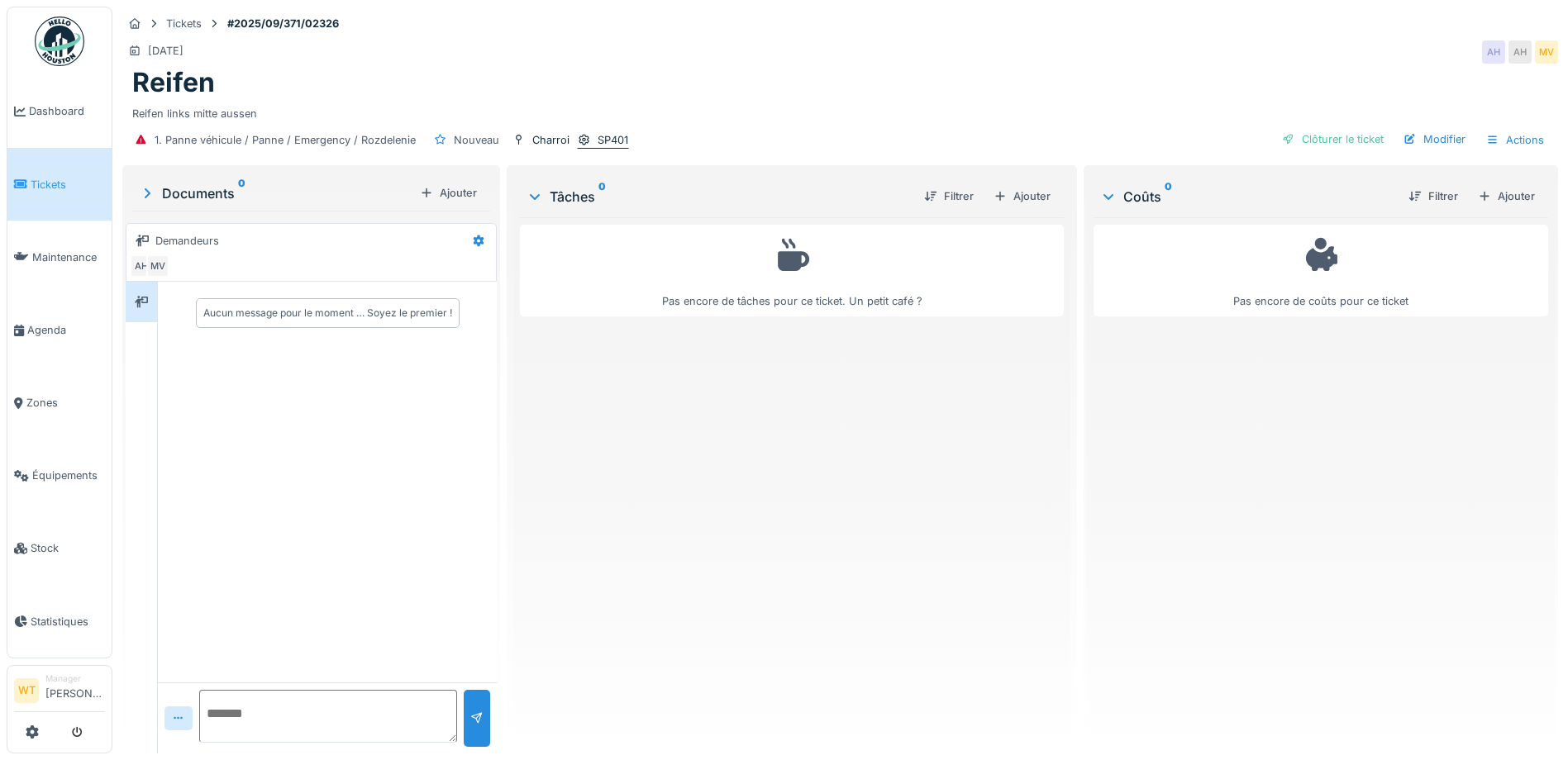
click at [582, 135] on icon at bounding box center [584, 140] width 13 height 11
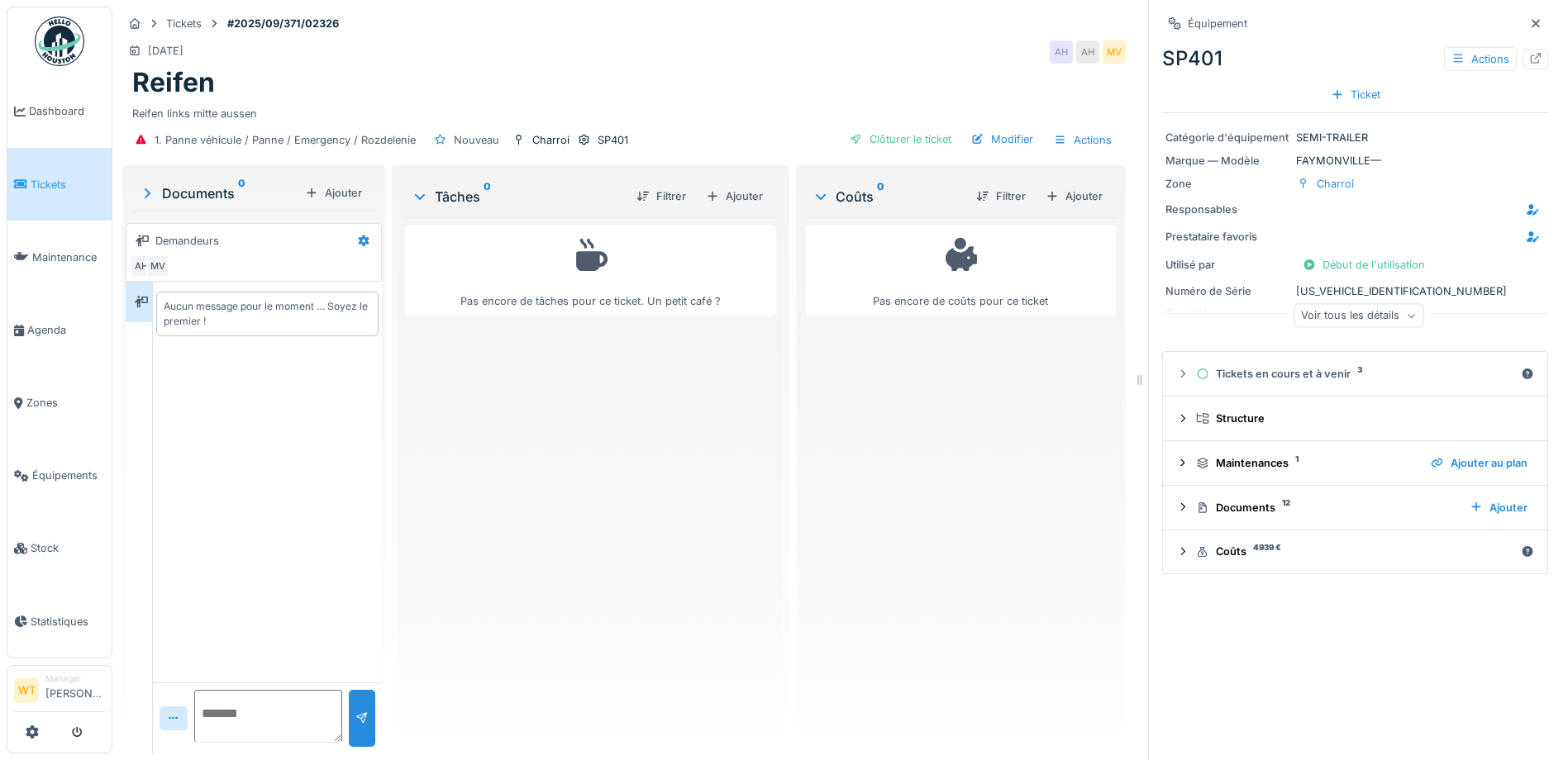
click at [1381, 316] on div "Voir tous les détails" at bounding box center [1359, 316] width 130 height 24
